Goal: Task Accomplishment & Management: Manage account settings

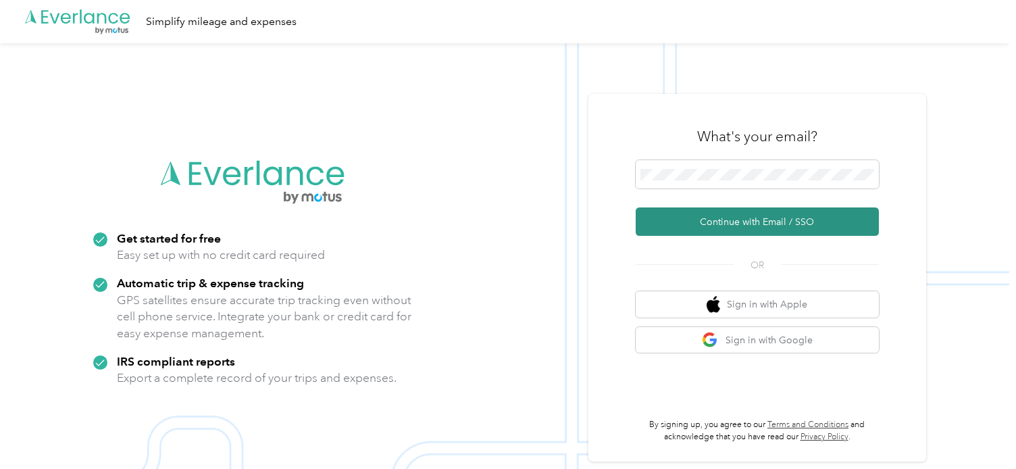
click at [730, 223] on button "Continue with Email / SSO" at bounding box center [757, 221] width 243 height 28
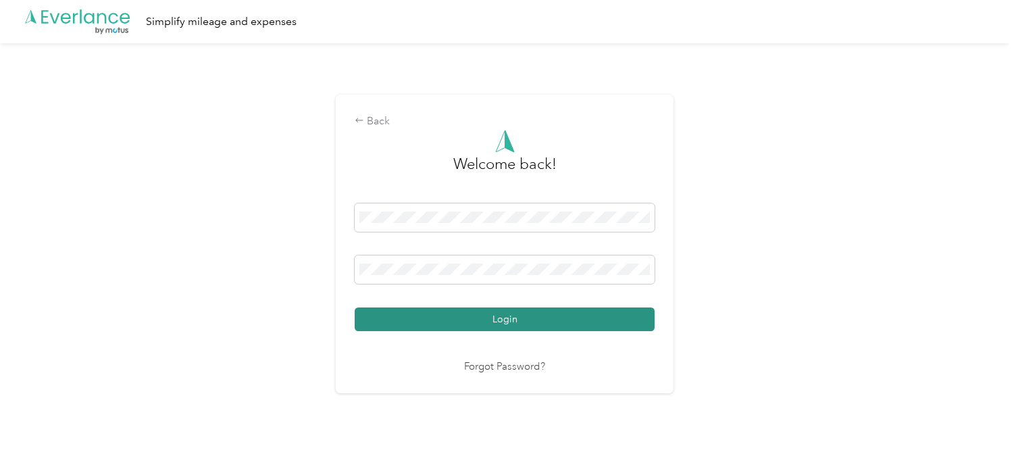
click at [500, 320] on button "Login" at bounding box center [505, 319] width 300 height 24
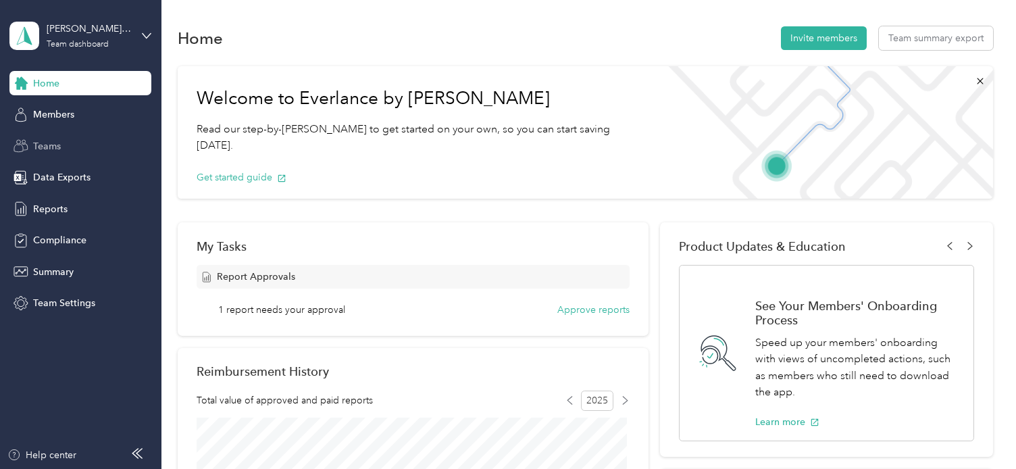
click at [46, 140] on span "Teams" at bounding box center [47, 146] width 28 height 14
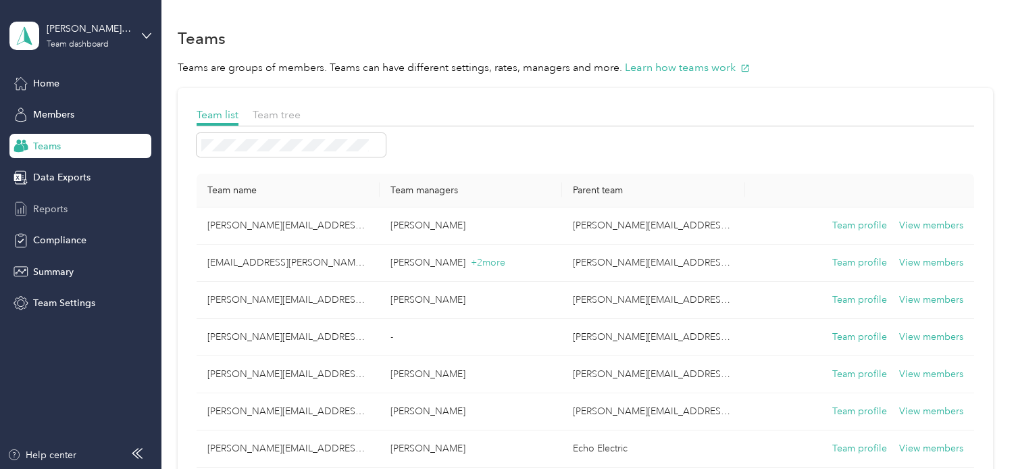
click at [48, 203] on span "Reports" at bounding box center [50, 209] width 34 height 14
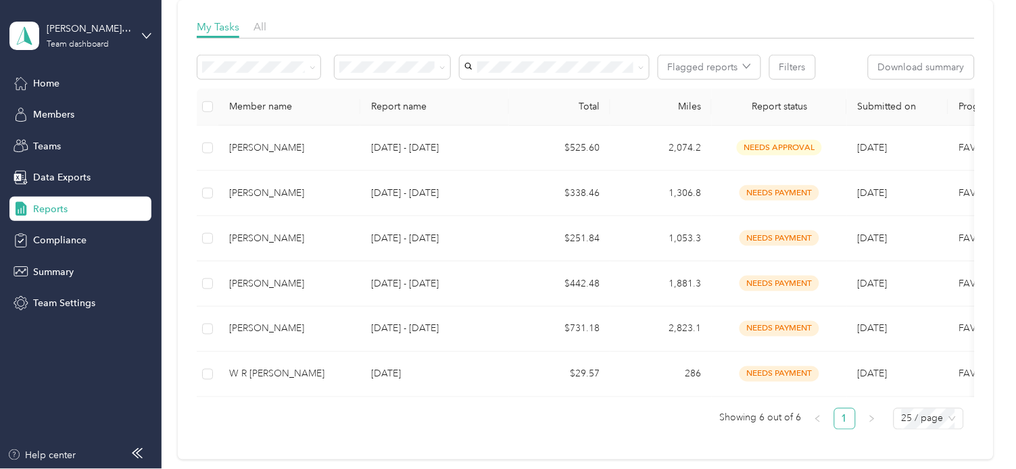
scroll to position [186, 0]
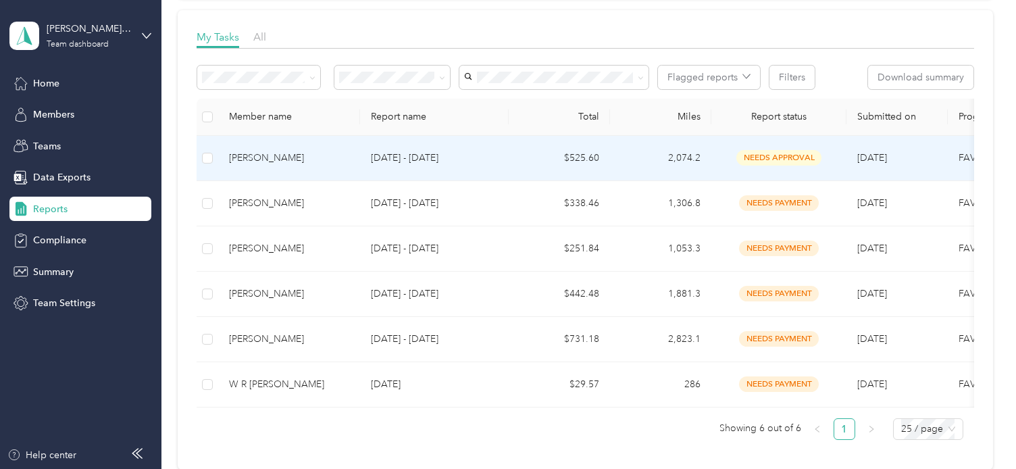
click at [288, 152] on div "Richard W. Schaab" at bounding box center [289, 158] width 120 height 15
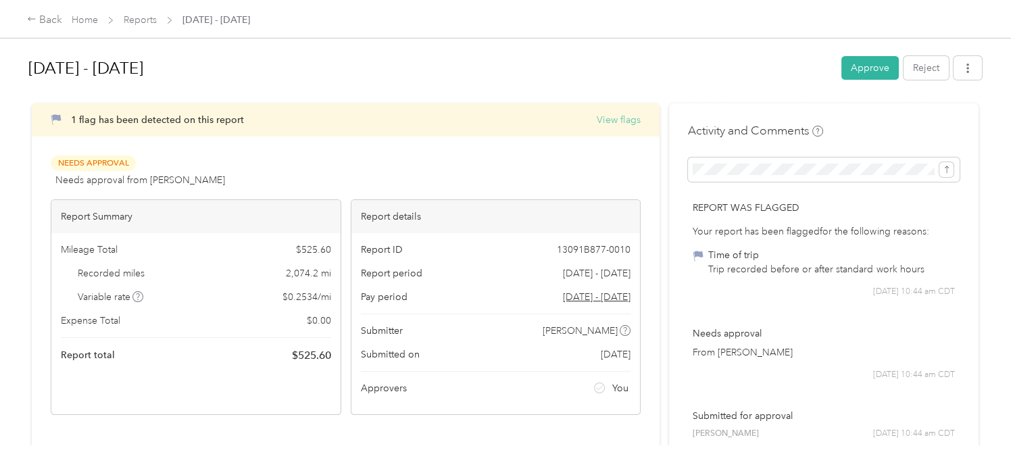
click at [624, 118] on button "View flags" at bounding box center [619, 120] width 44 height 14
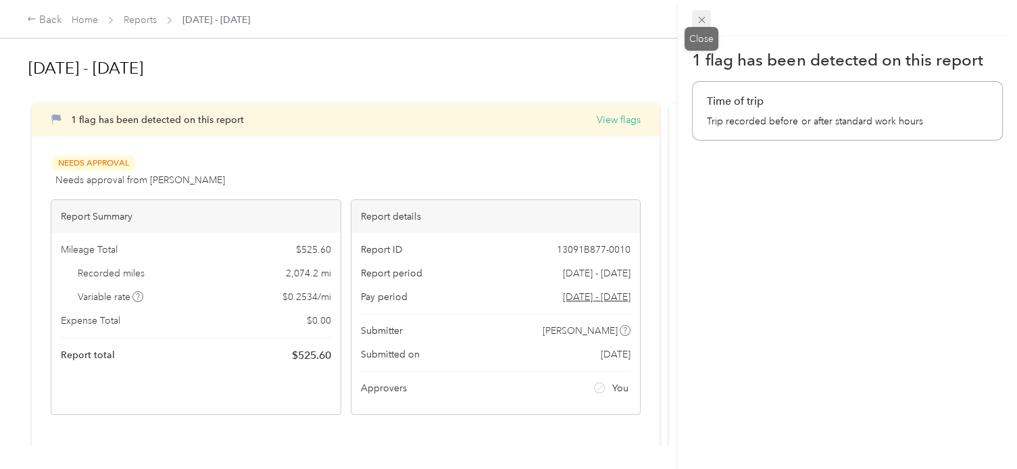
click at [700, 22] on icon at bounding box center [701, 19] width 11 height 11
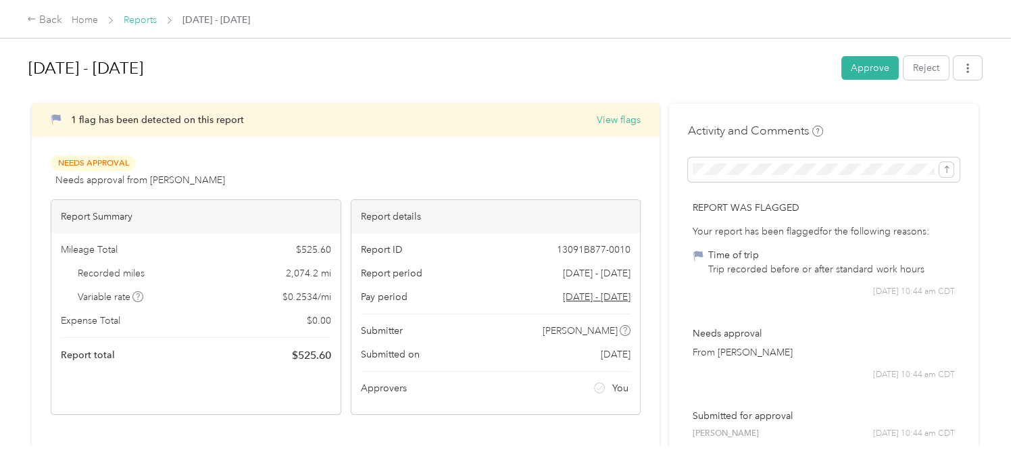
click at [140, 20] on link "Reports" at bounding box center [140, 19] width 33 height 11
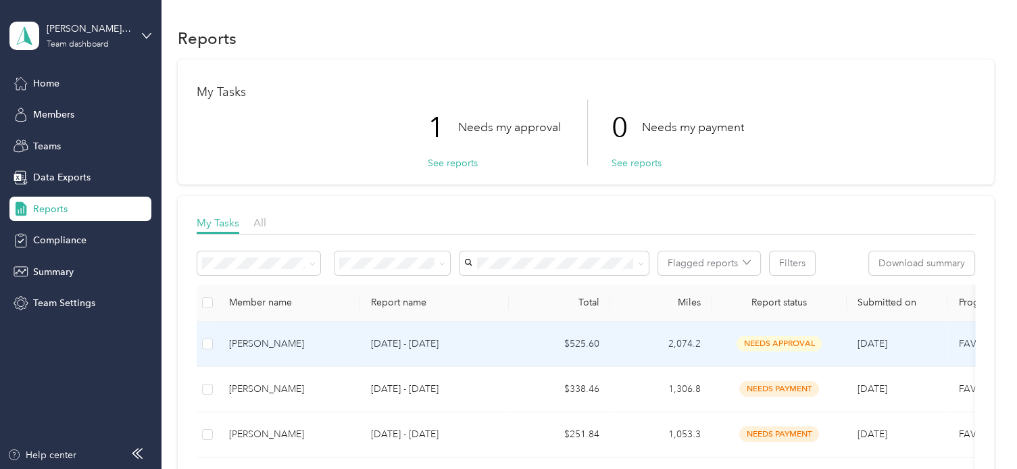
click at [262, 341] on div "Richard W. Schaab" at bounding box center [289, 343] width 120 height 15
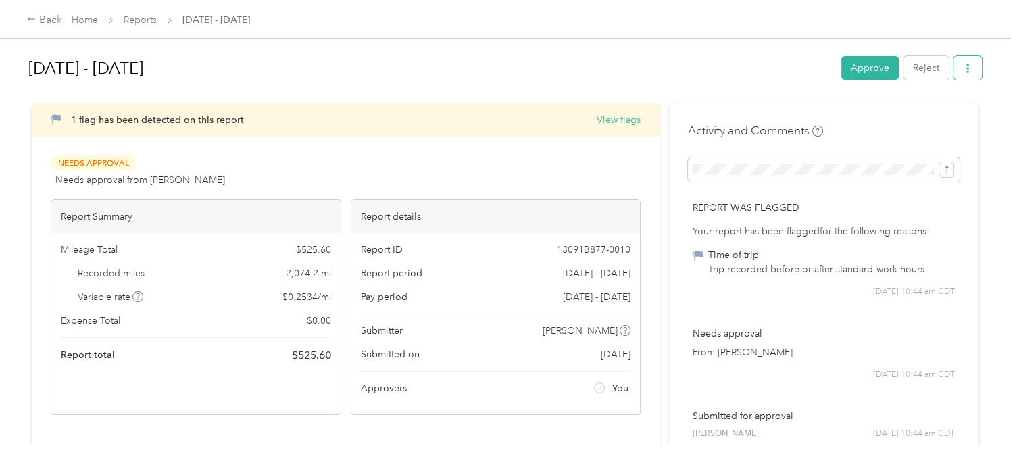
click at [966, 72] on icon "button" at bounding box center [967, 68] width 9 height 9
click at [980, 114] on div "Sep 1 - 30, 2025 Approve Reject 1 flag has been detected on this report View fl…" at bounding box center [505, 222] width 1010 height 445
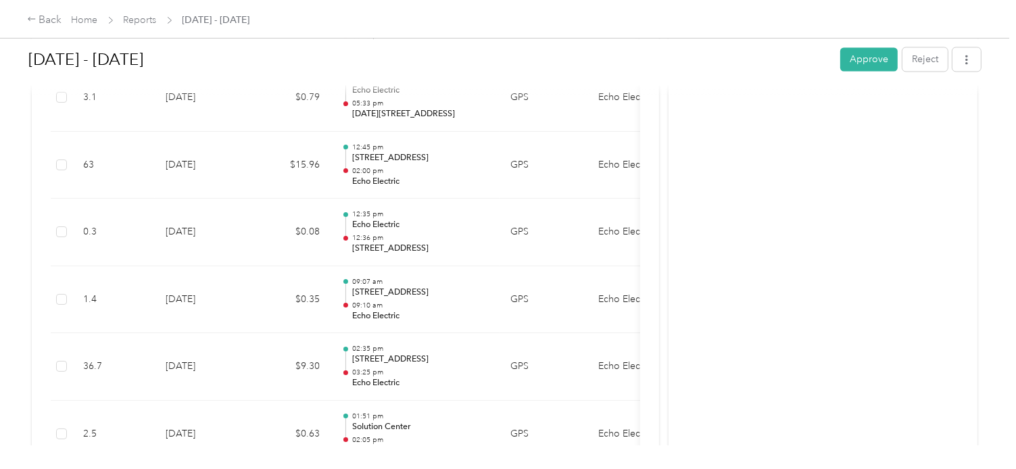
scroll to position [2811, 0]
click at [864, 58] on button "Approve" at bounding box center [868, 59] width 57 height 24
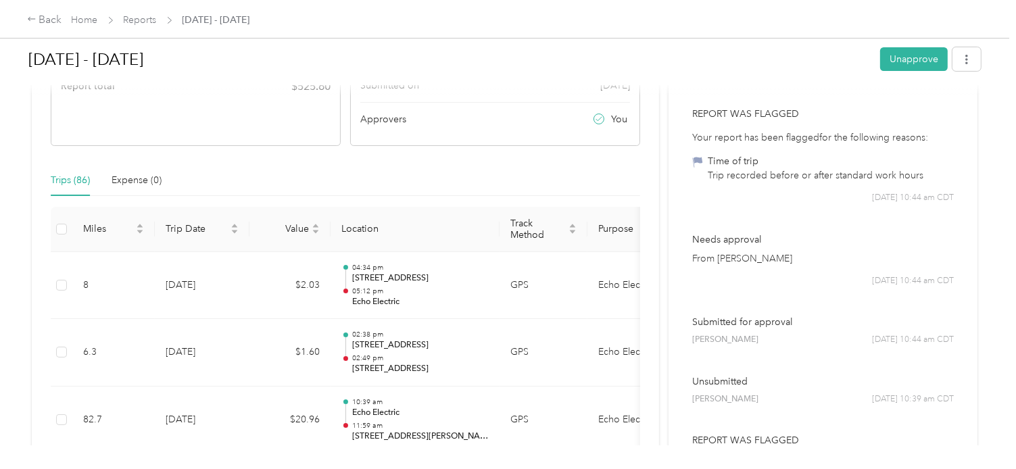
scroll to position [0, 0]
